Goal: Information Seeking & Learning: Learn about a topic

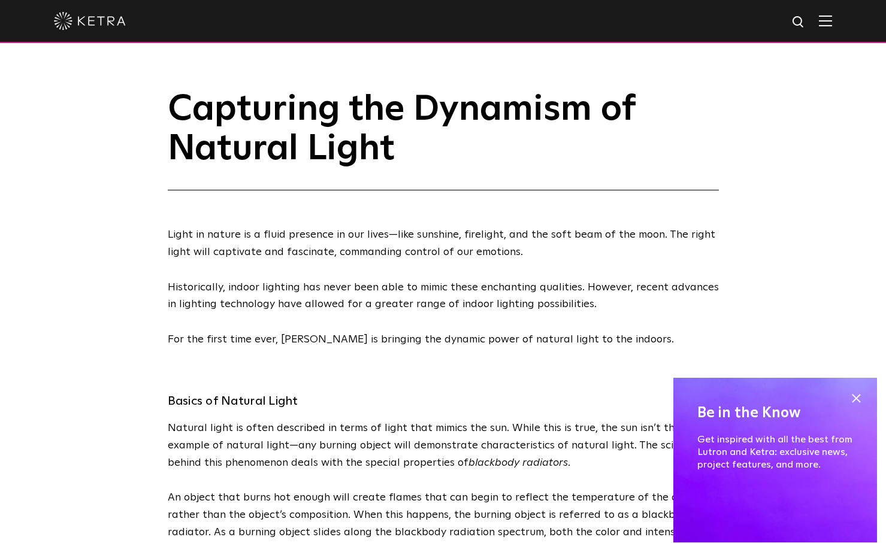
click at [269, 168] on h1 "Capturing the Dynamism of Natural Light" at bounding box center [443, 140] width 551 height 101
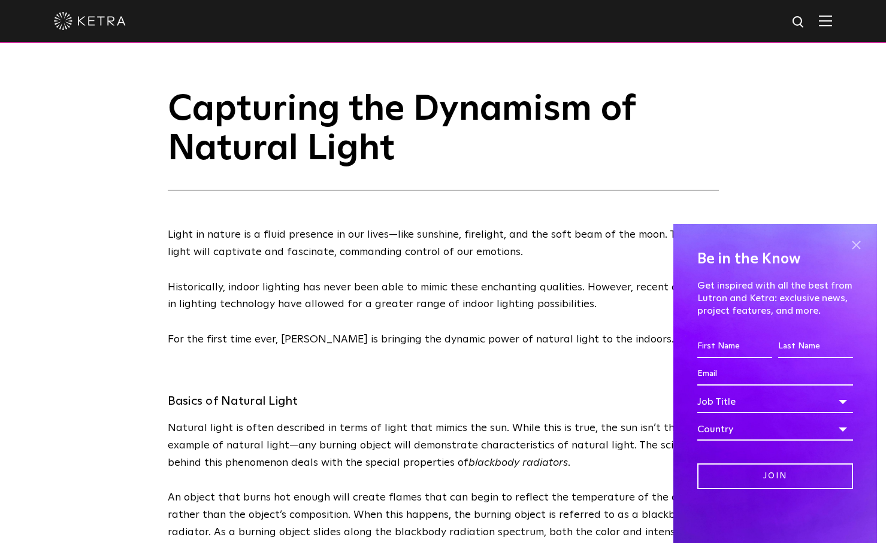
click at [861, 241] on span at bounding box center [856, 245] width 18 height 18
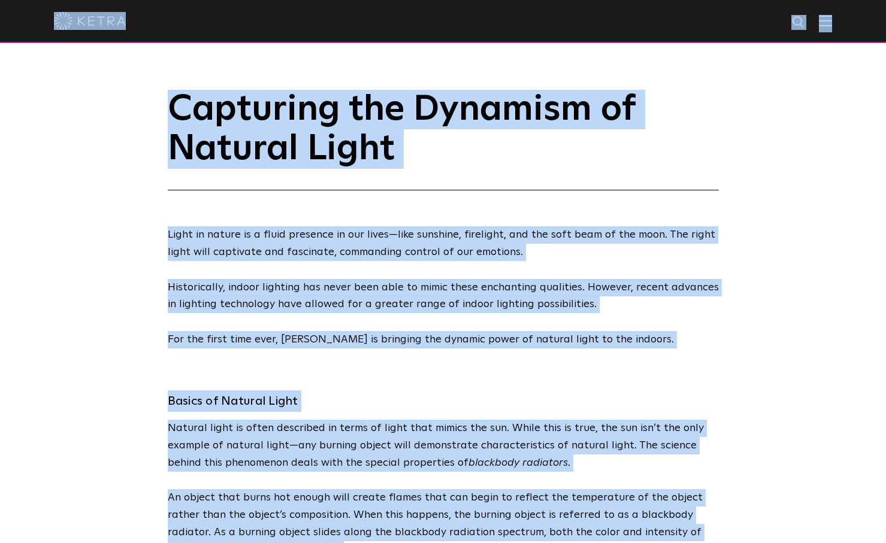
copy body "Solutions Commercial Residential Products Commercial Products Residential Produ…"
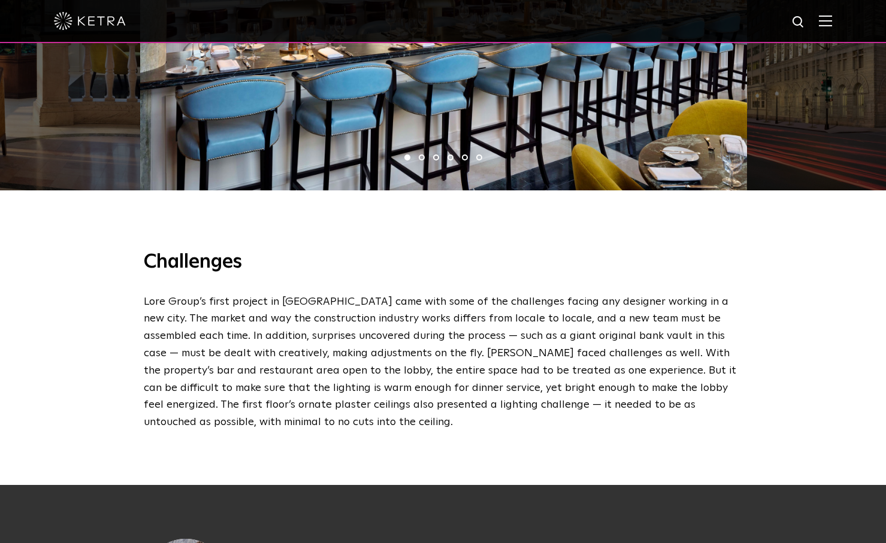
scroll to position [1204, 0]
